Goal: Information Seeking & Learning: Learn about a topic

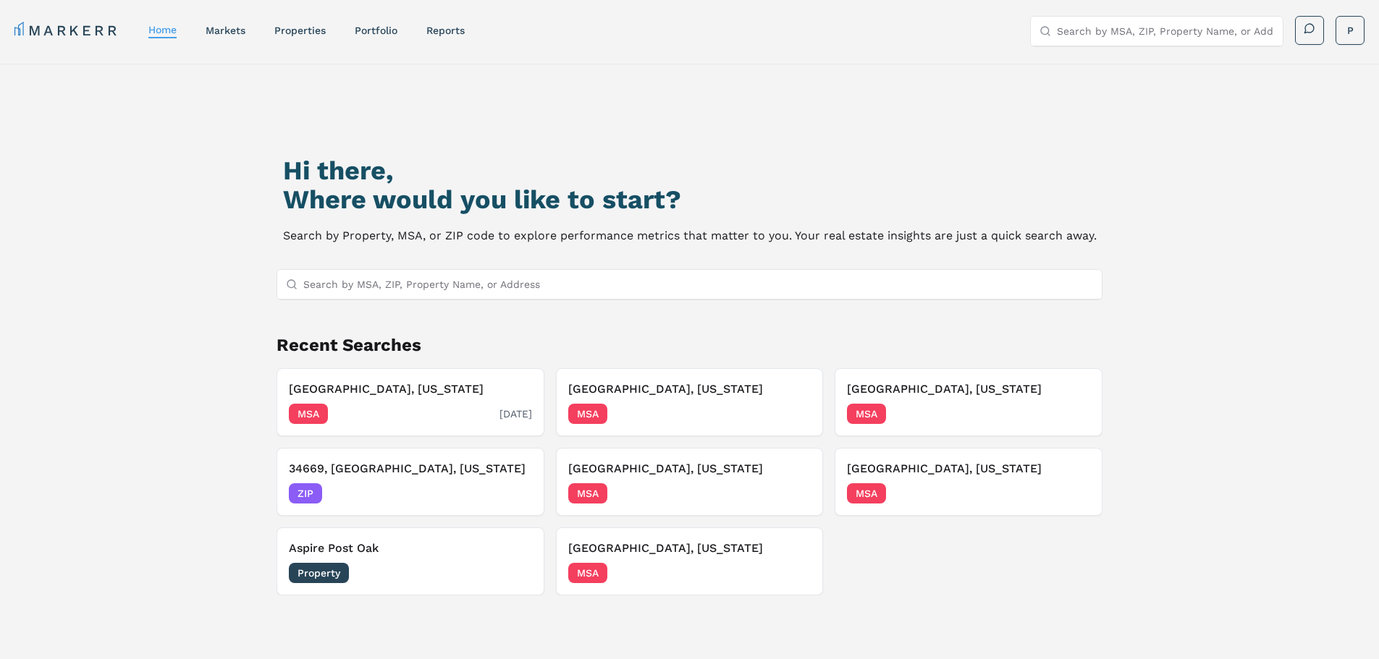
click at [454, 387] on h3 "Denver, Colorado" at bounding box center [410, 389] width 243 height 17
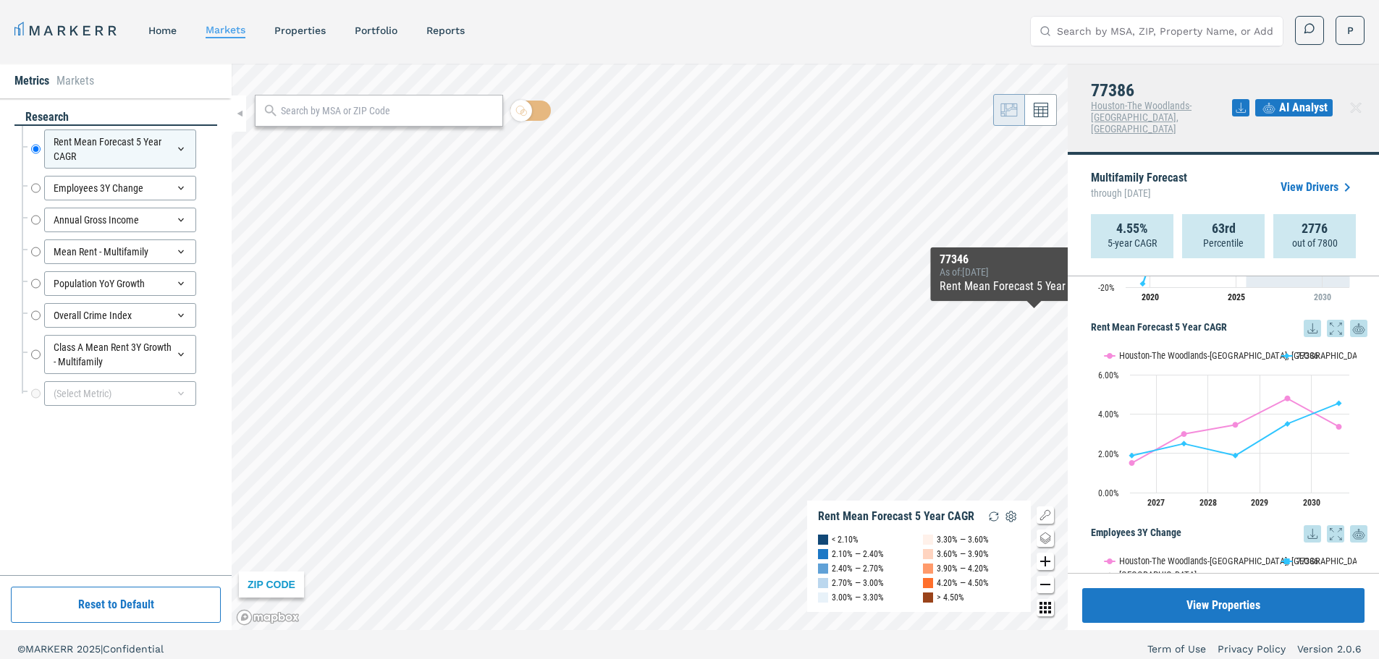
scroll to position [145, 0]
drag, startPoint x: 672, startPoint y: 328, endPoint x: 1109, endPoint y: 352, distance: 437.9
click at [1109, 353] on div "Metrics Markets research Rent Mean Forecast 5 Year CAGR Rent Mean Forecast 5 Ye…" at bounding box center [689, 347] width 1379 height 567
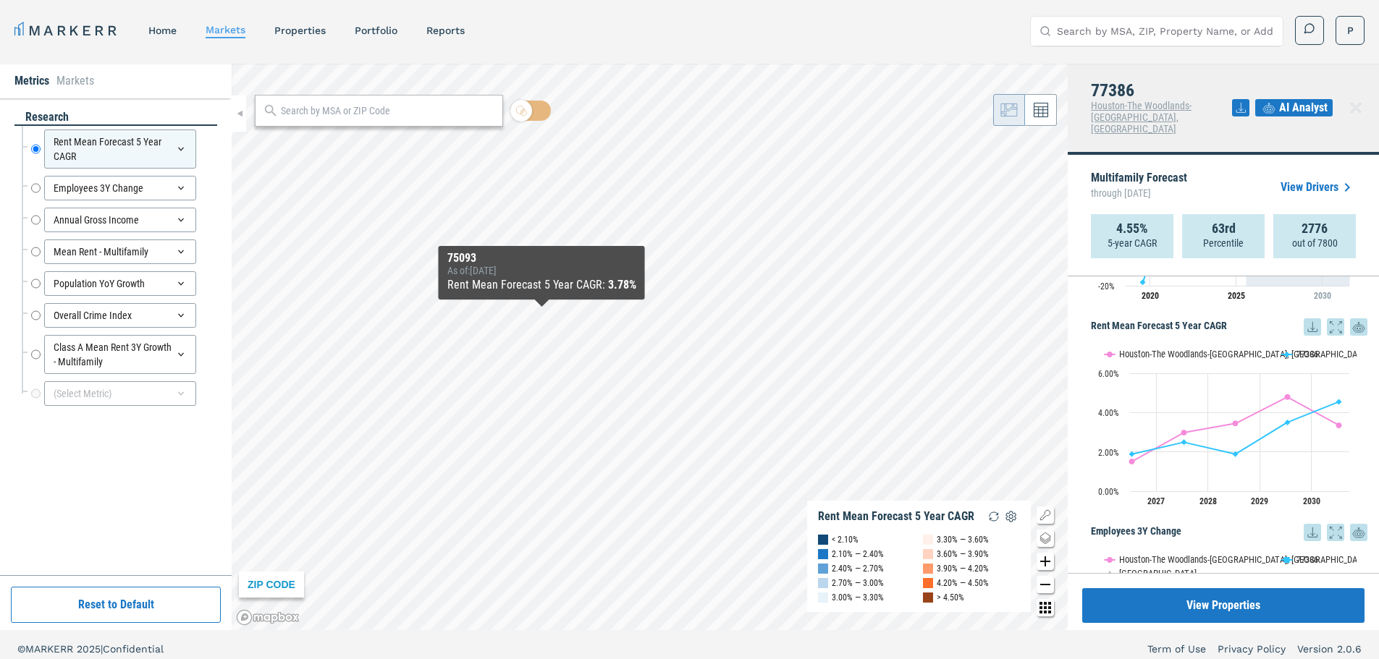
drag, startPoint x: 618, startPoint y: 426, endPoint x: 549, endPoint y: 119, distance: 314.5
click at [550, 123] on div "ZIP CODE Rent Mean Forecast 5 Year CAGR < 2.10% 2.10% — 2.40% 2.40% — 2.70% 2.7…" at bounding box center [650, 347] width 836 height 567
